Goal: Task Accomplishment & Management: Complete application form

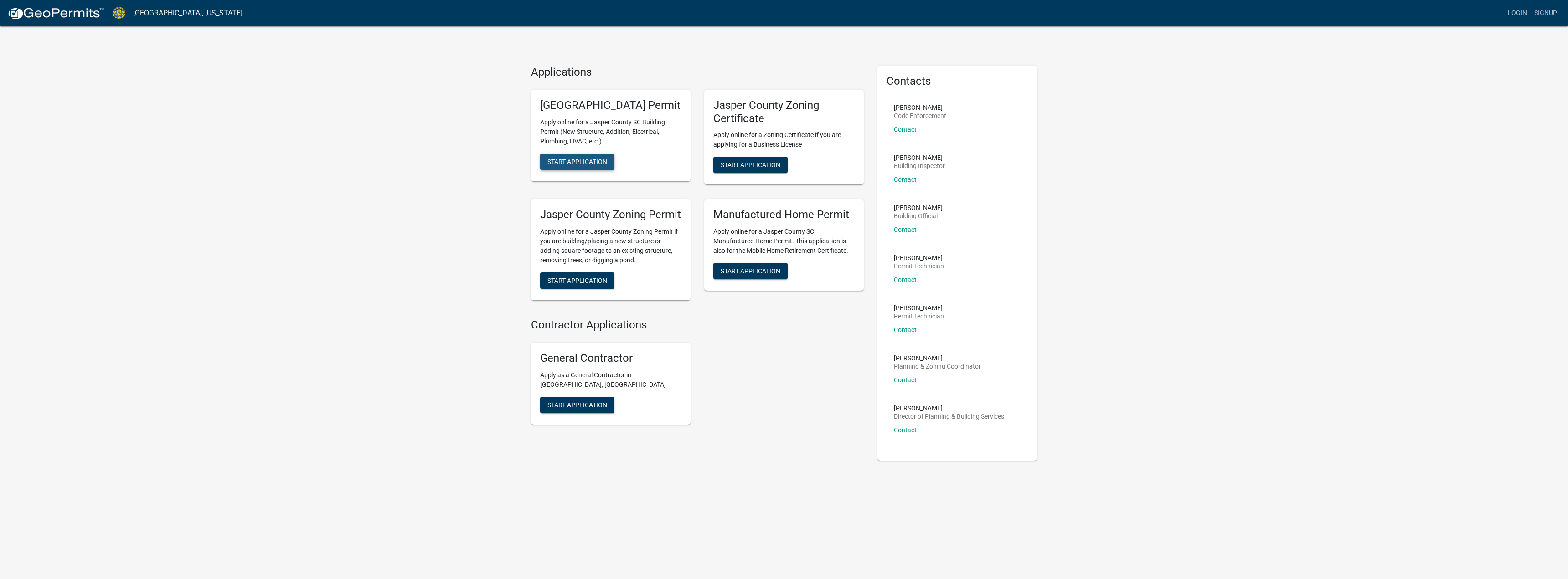
click at [597, 170] on button "Start Application" at bounding box center [577, 161] width 74 height 16
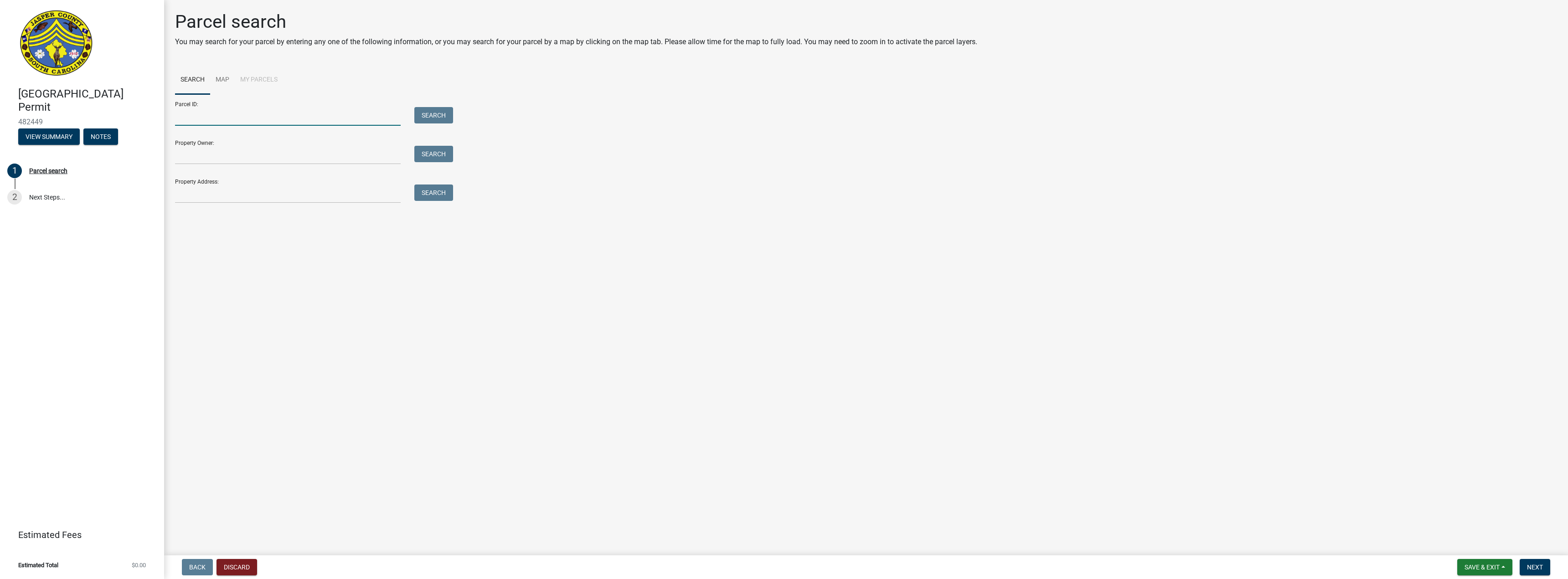
click at [320, 107] on input "Parcel ID:" at bounding box center [288, 116] width 226 height 19
type input "[PHONE_NUMBER]"
click at [985, 257] on td "HP-233015 HARDEEVILLE QOZB LLC" at bounding box center [1198, 255] width 427 height 23
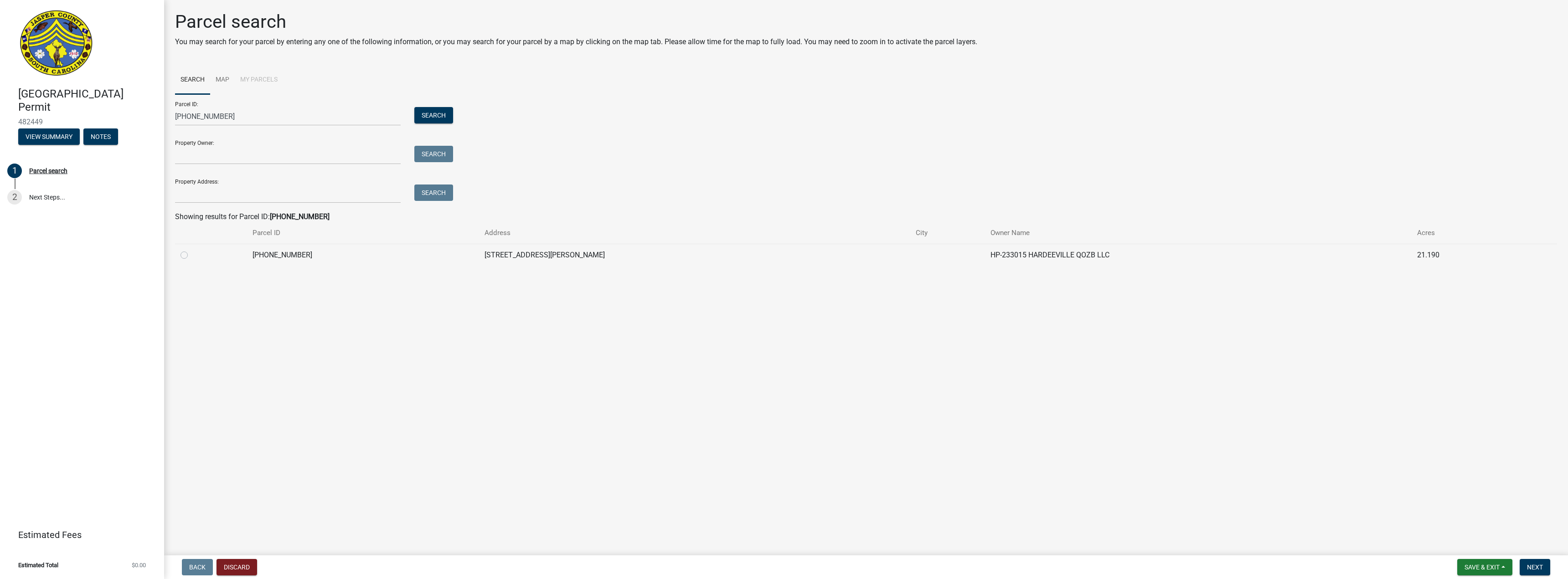
click at [192, 249] on label at bounding box center [192, 249] width 0 height 0
click at [192, 255] on input "radio" at bounding box center [195, 252] width 6 height 6
radio input "true"
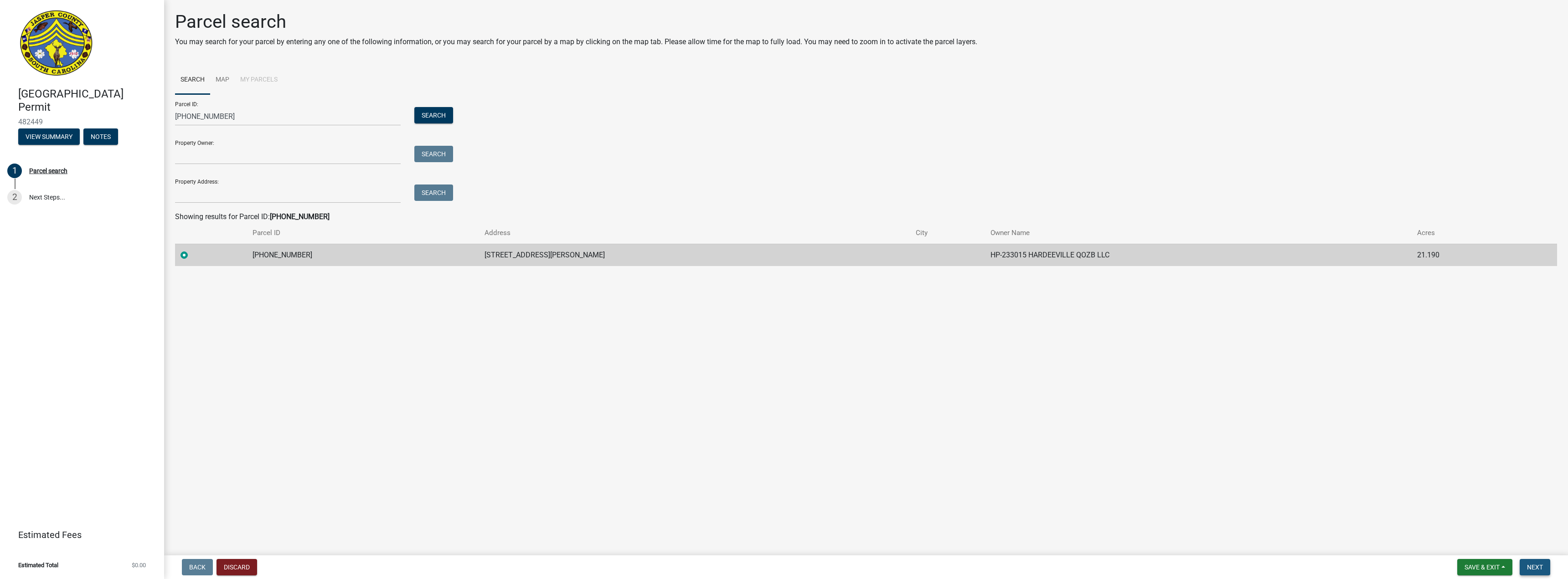
click at [1535, 564] on span "Next" at bounding box center [1535, 567] width 16 height 7
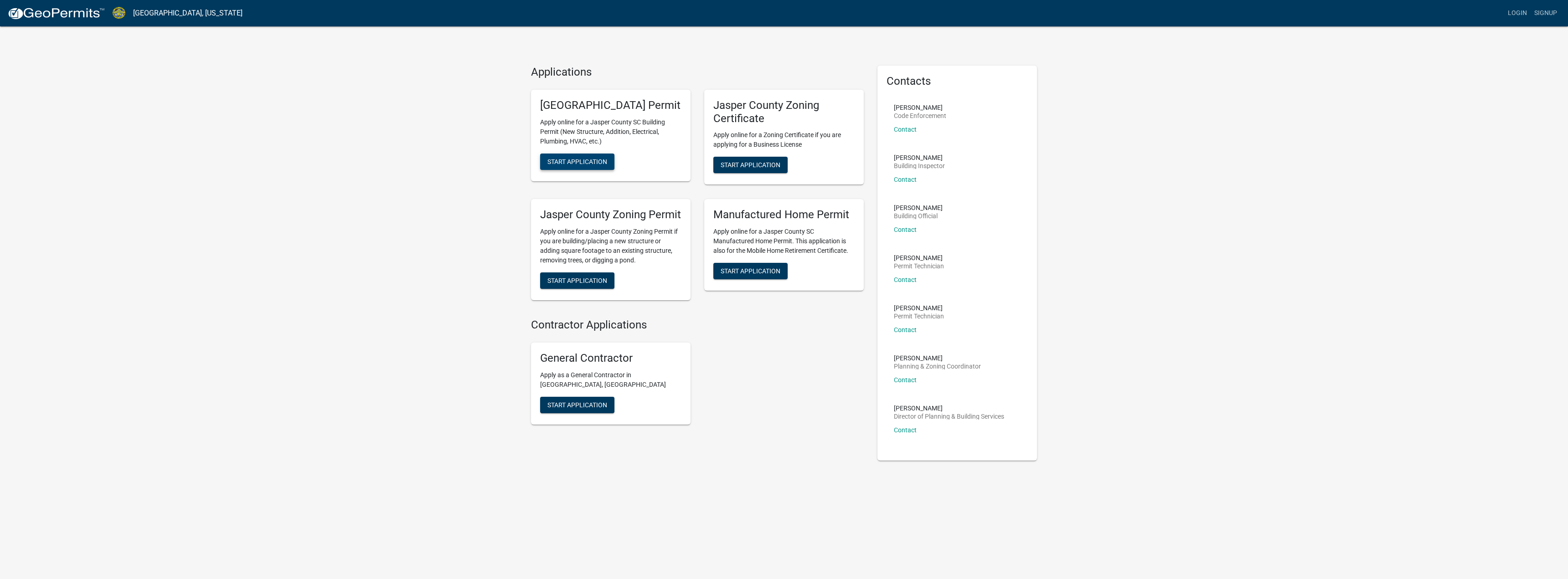
click at [592, 165] on span "Start Application" at bounding box center [577, 161] width 60 height 7
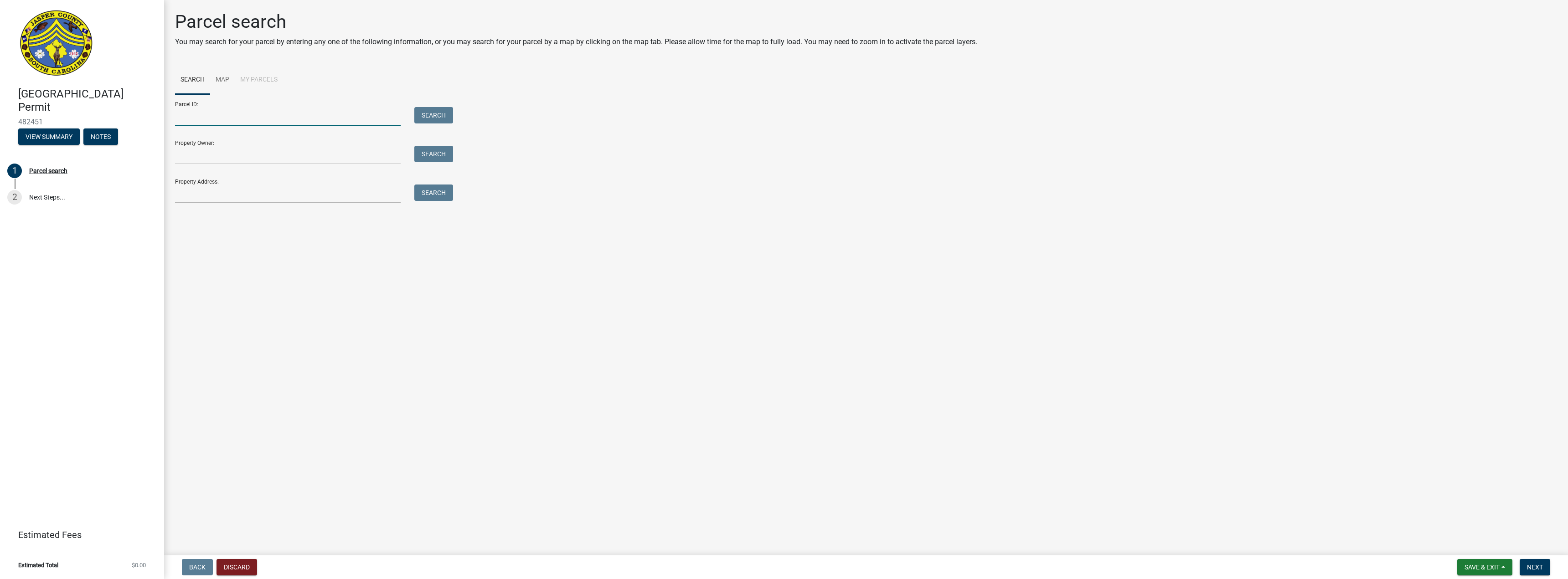
click at [275, 111] on input "Parcel ID:" at bounding box center [288, 116] width 226 height 19
type input "[PHONE_NUMBER]"
click at [441, 117] on button "Search" at bounding box center [434, 115] width 39 height 16
click at [192, 249] on label at bounding box center [192, 249] width 0 height 0
click at [192, 255] on input "radio" at bounding box center [195, 252] width 6 height 6
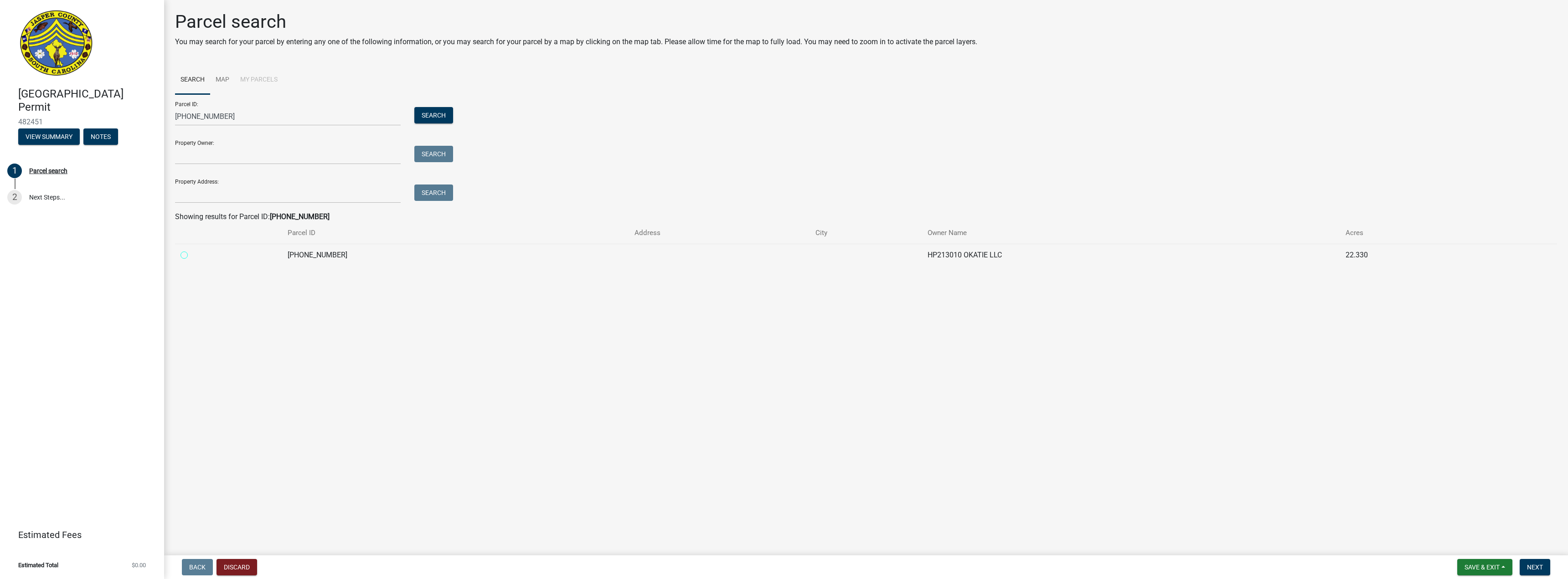
radio input "true"
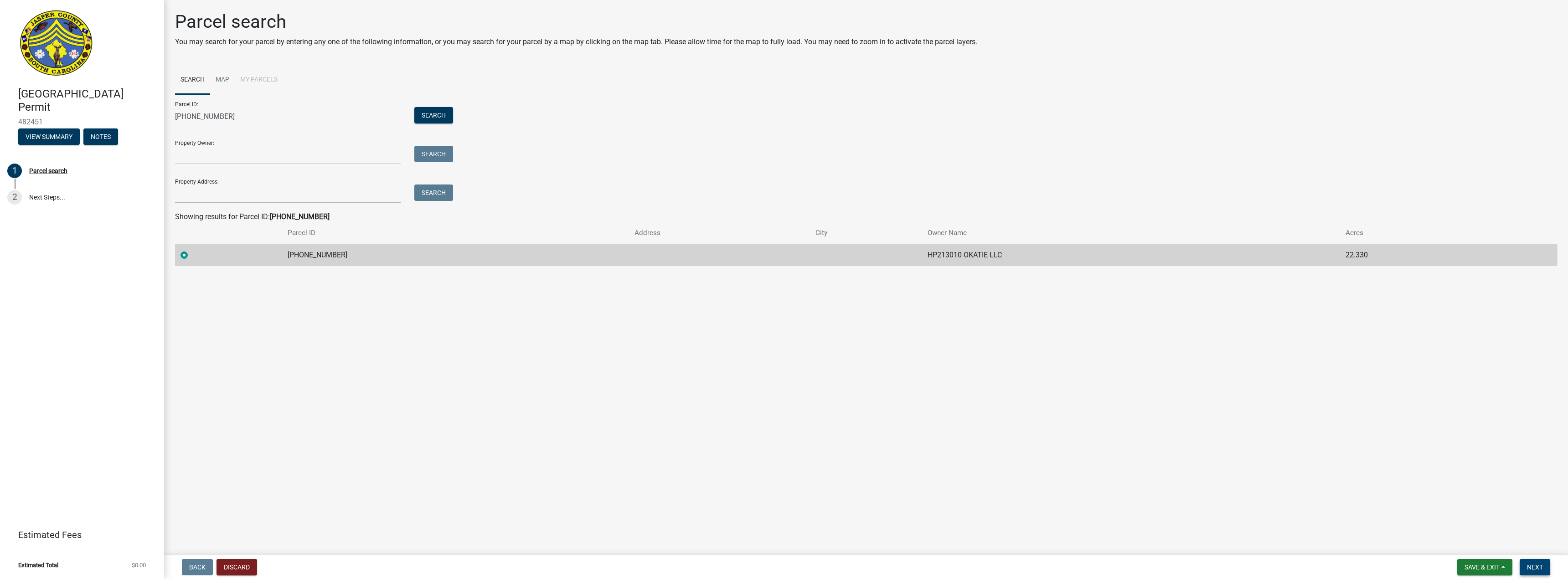
click at [1531, 565] on span "Next" at bounding box center [1535, 567] width 16 height 7
